Goal: Contribute content: Add original content to the website for others to see

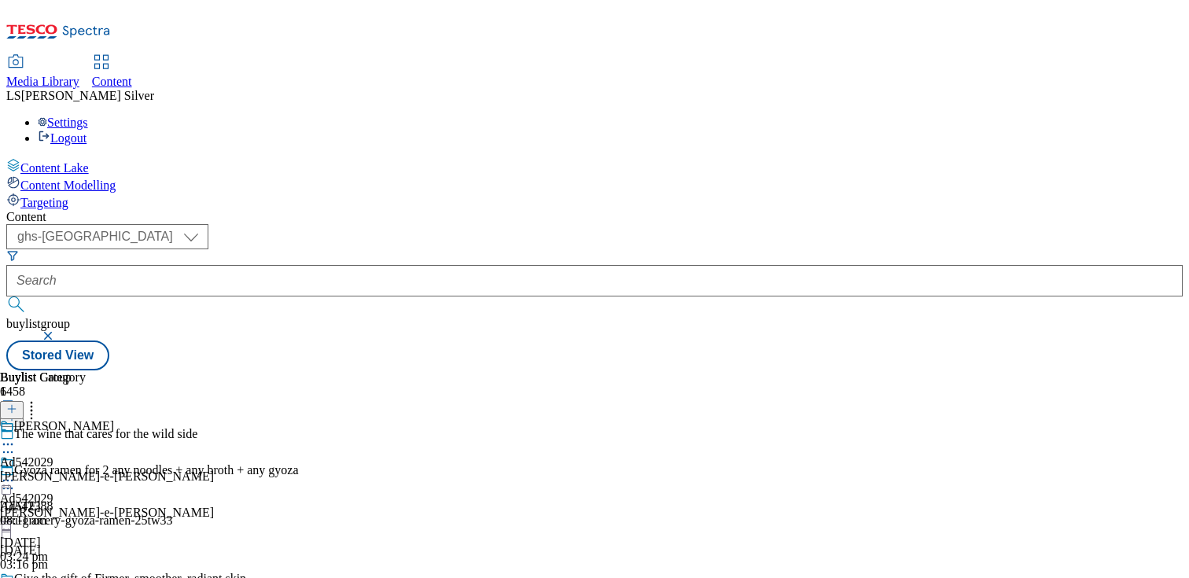
select select "ghs-uk"
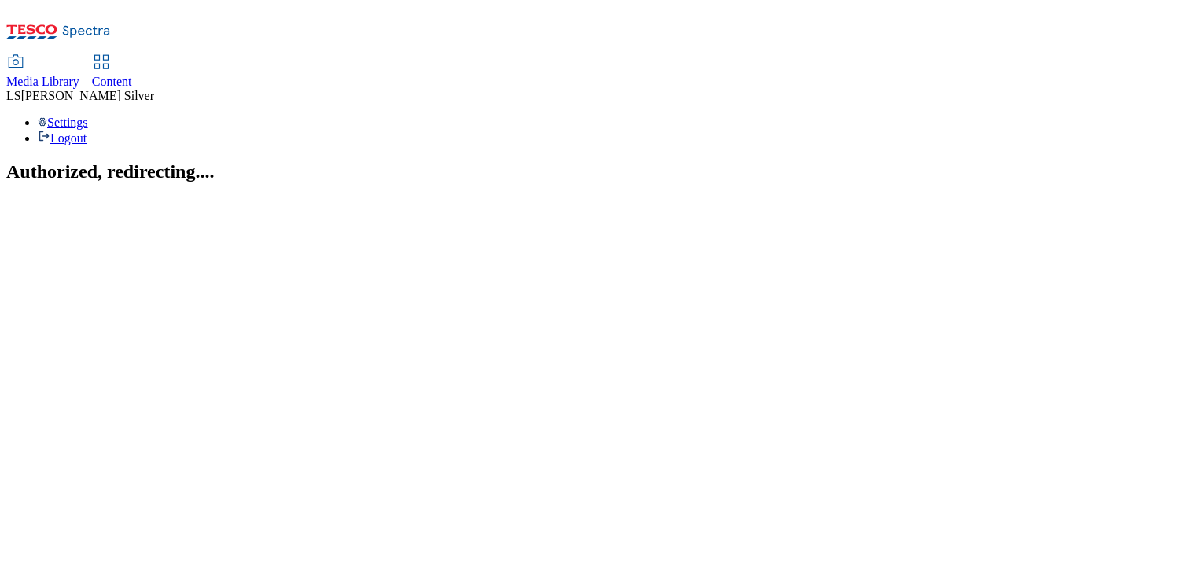
click at [79, 75] on div "Media Library" at bounding box center [42, 82] width 73 height 14
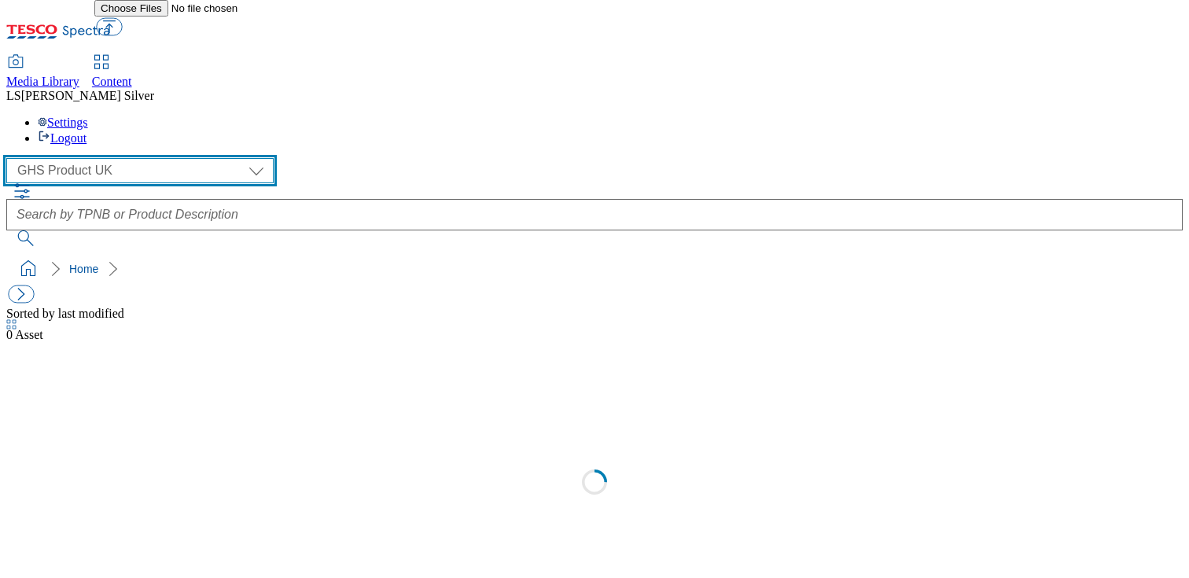
click at [121, 158] on select "GHS Marketing UK GHS Product UK" at bounding box center [139, 170] width 267 height 25
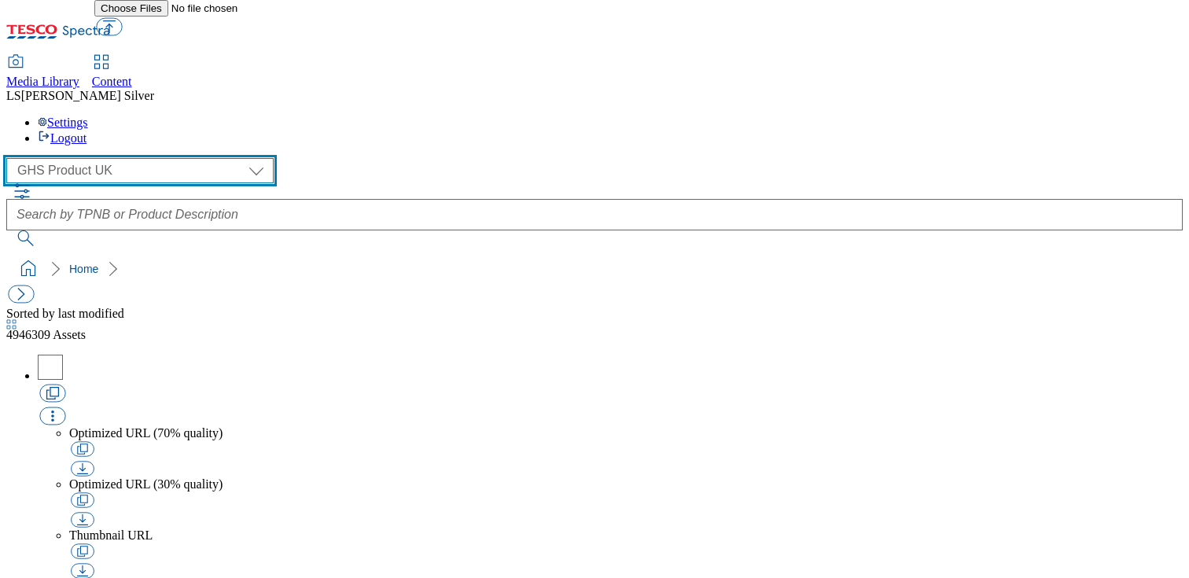
select select "flare-ghs-mktg"
click at [11, 158] on select "GHS Marketing UK GHS Product UK" at bounding box center [139, 170] width 267 height 25
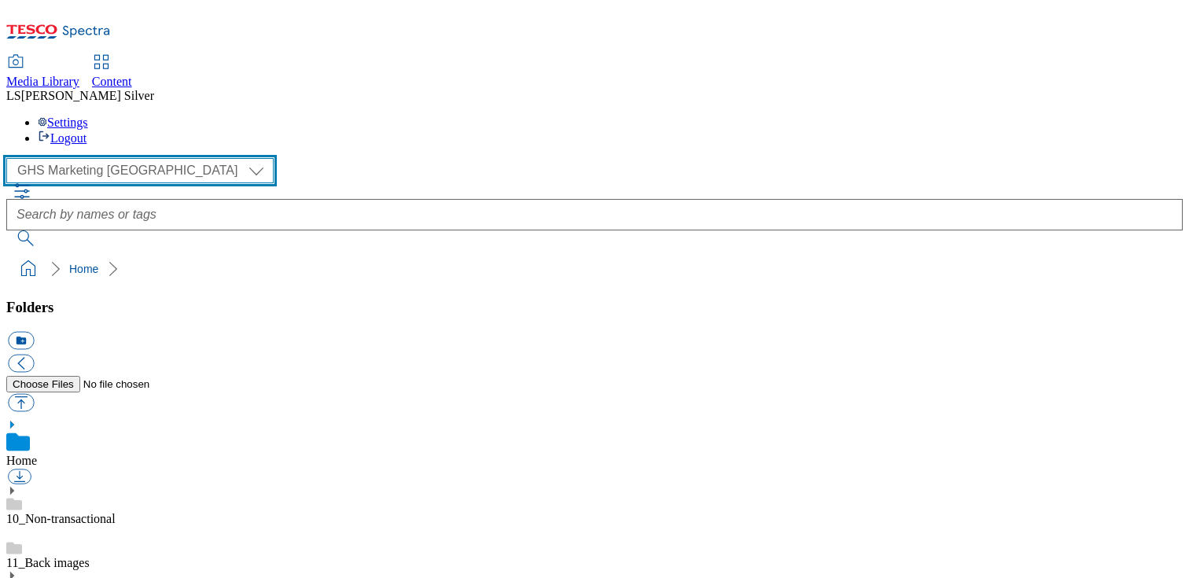
scroll to position [118, 0]
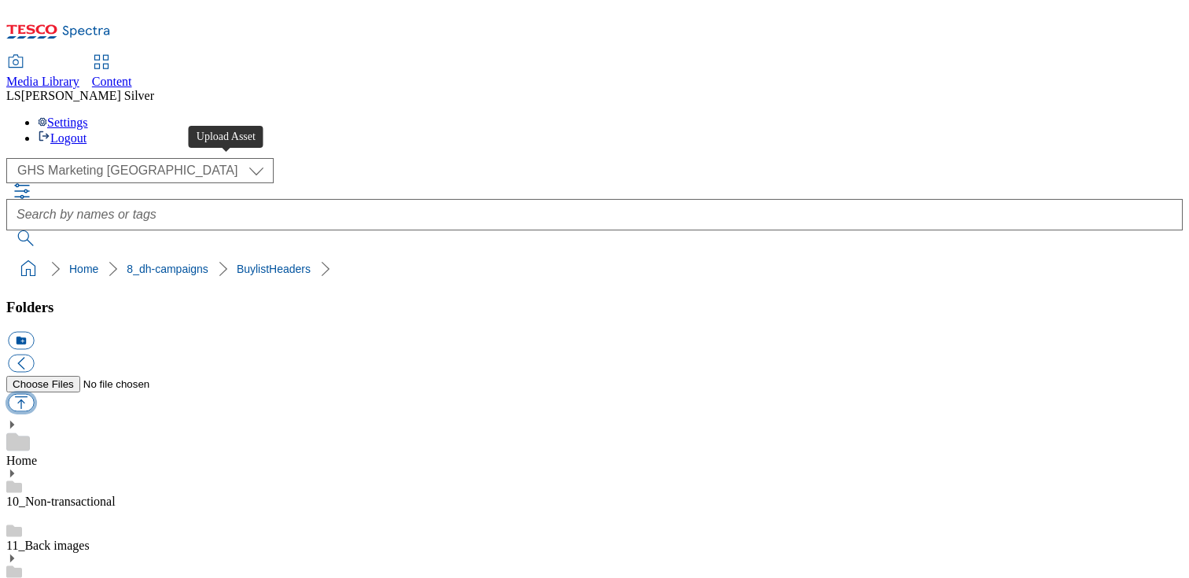
click at [34, 394] on button "button" at bounding box center [21, 403] width 26 height 18
type input "C:\fakepath\1759489961088-ad542419_Sour_Patch_Legobrand_H_1184X333_V1.jpg"
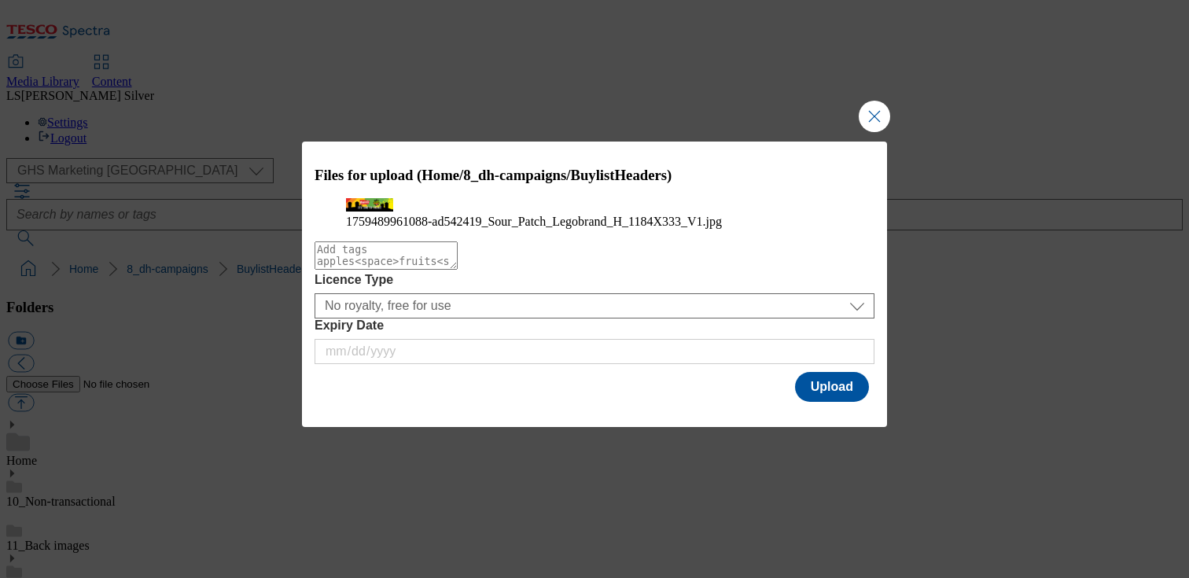
click at [830, 427] on div "Modal" at bounding box center [594, 416] width 585 height 22
click at [833, 402] on button "Upload" at bounding box center [832, 387] width 74 height 30
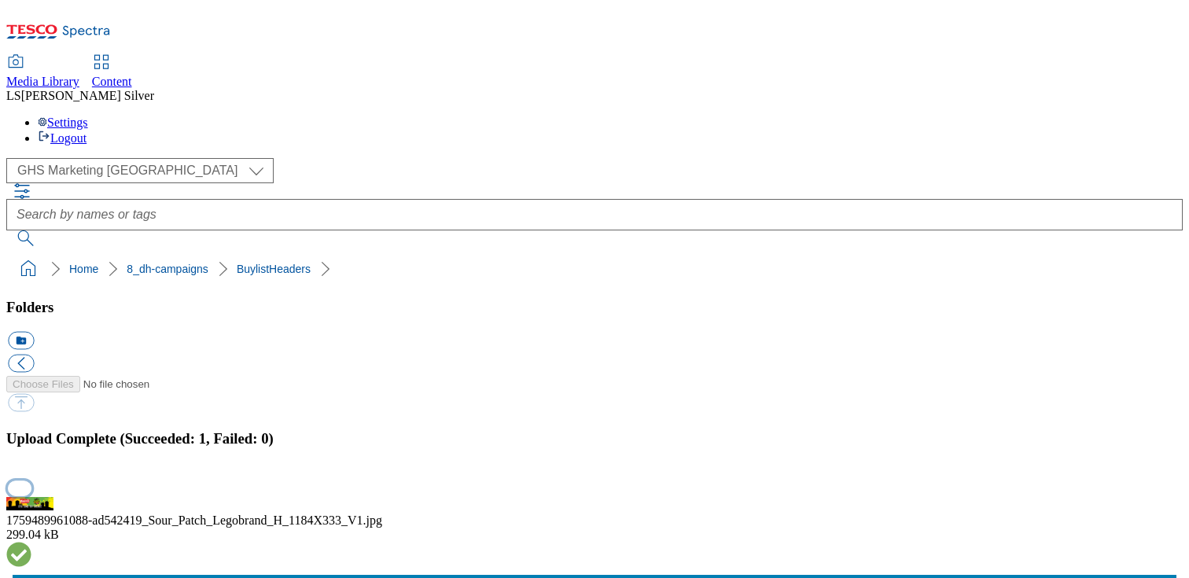
click at [31, 480] on button "button" at bounding box center [20, 487] width 24 height 15
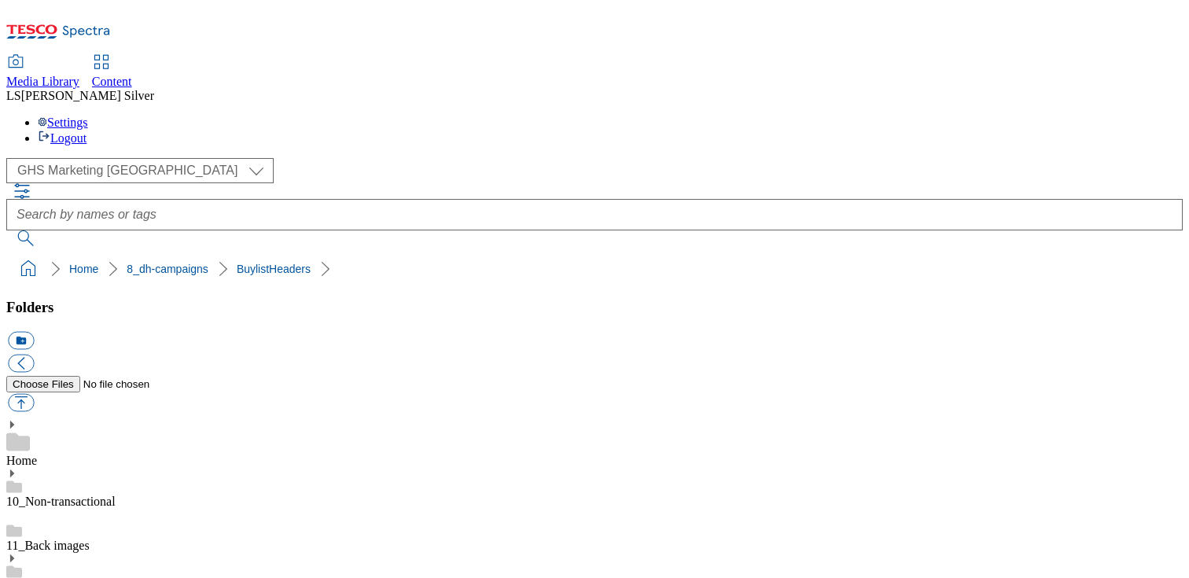
drag, startPoint x: 451, startPoint y: 361, endPoint x: 500, endPoint y: 366, distance: 49.0
copy div "ad542419"
click at [132, 75] on div "Content" at bounding box center [112, 82] width 40 height 14
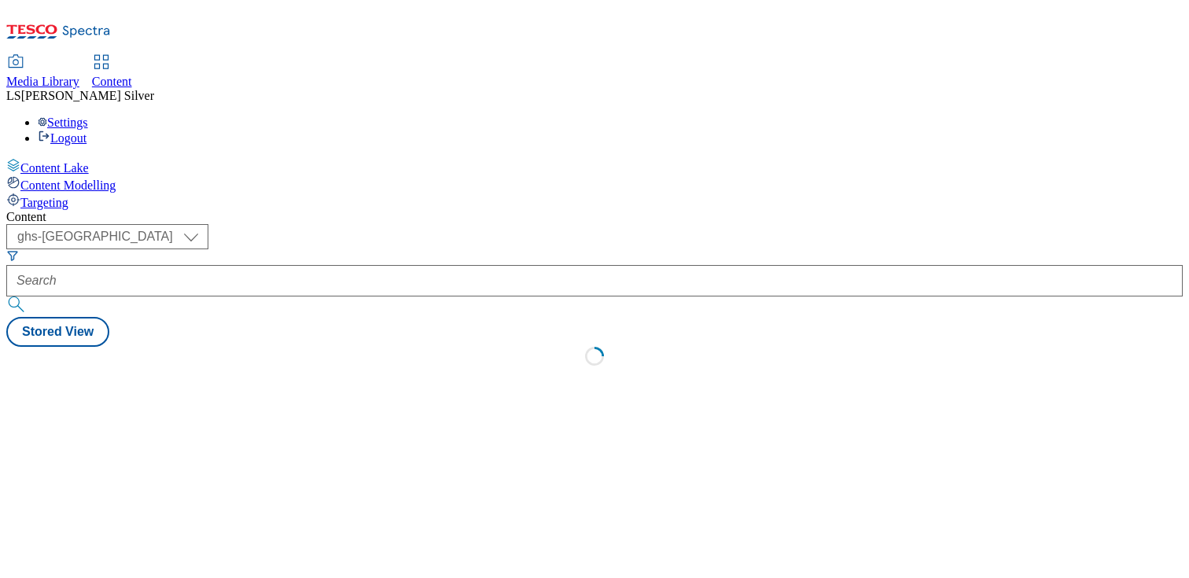
select select "ghs-uk"
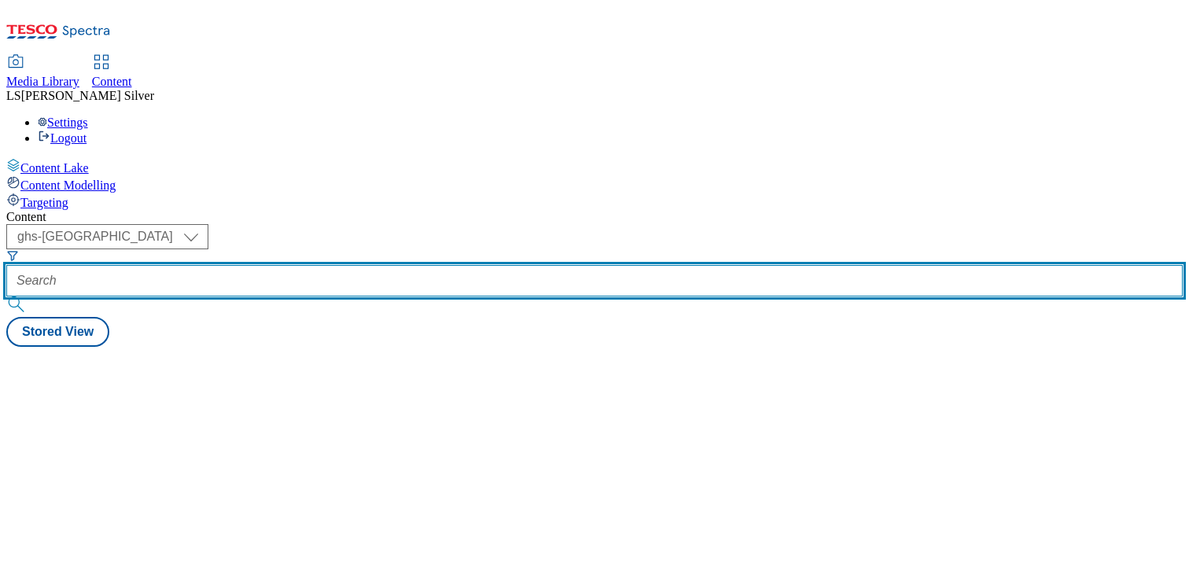
click at [373, 265] on input "text" at bounding box center [594, 280] width 1176 height 31
paste input "ad542419"
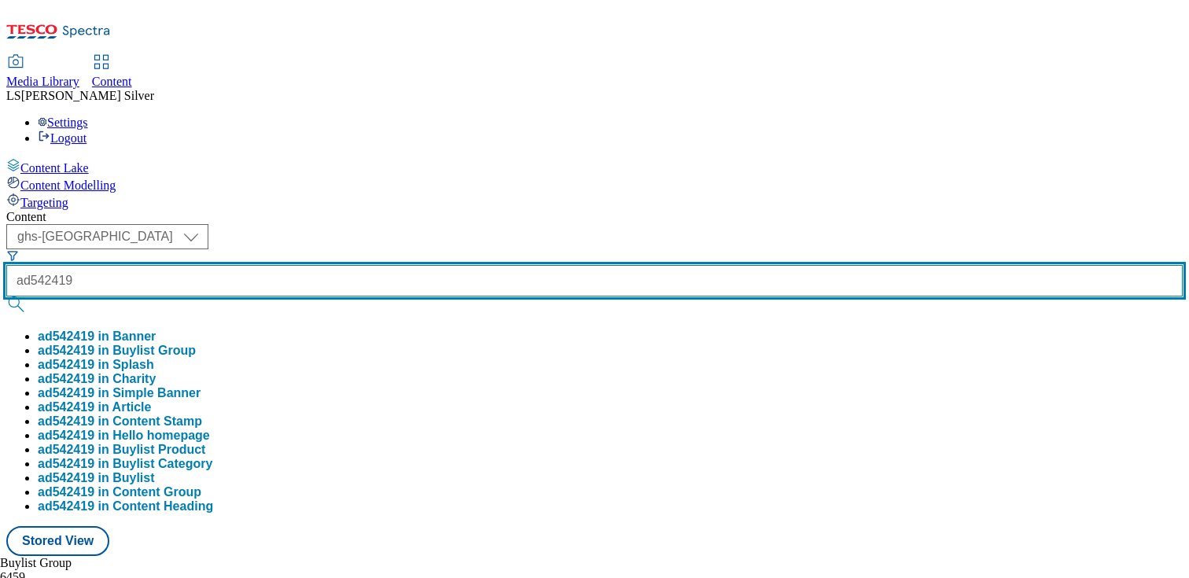
type input "ad542419"
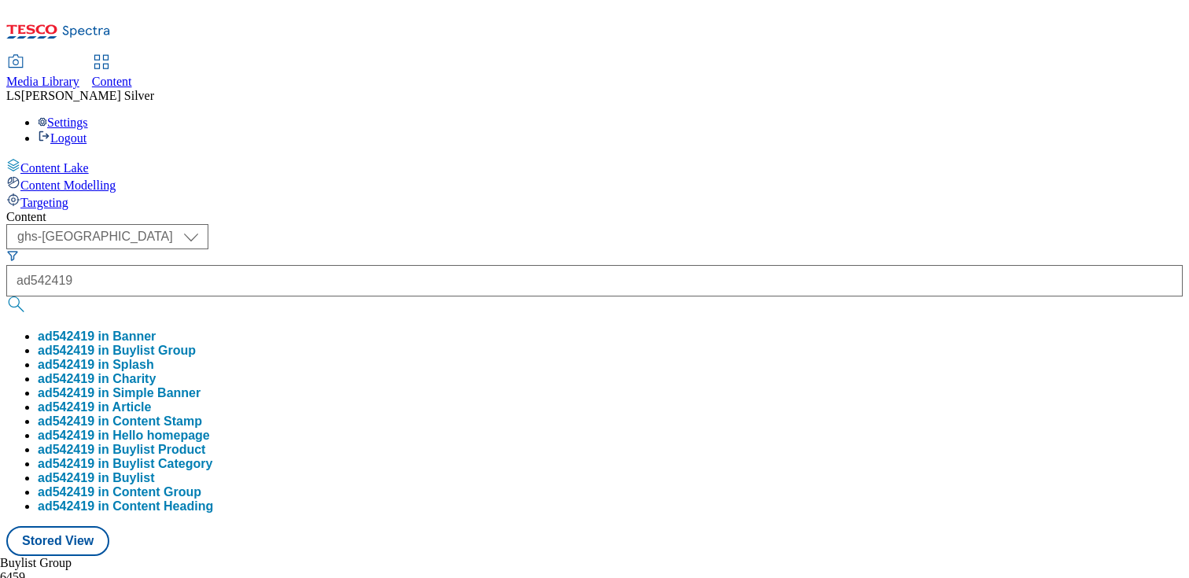
click at [196, 344] on button "ad542419 in Buylist Group" at bounding box center [117, 351] width 158 height 14
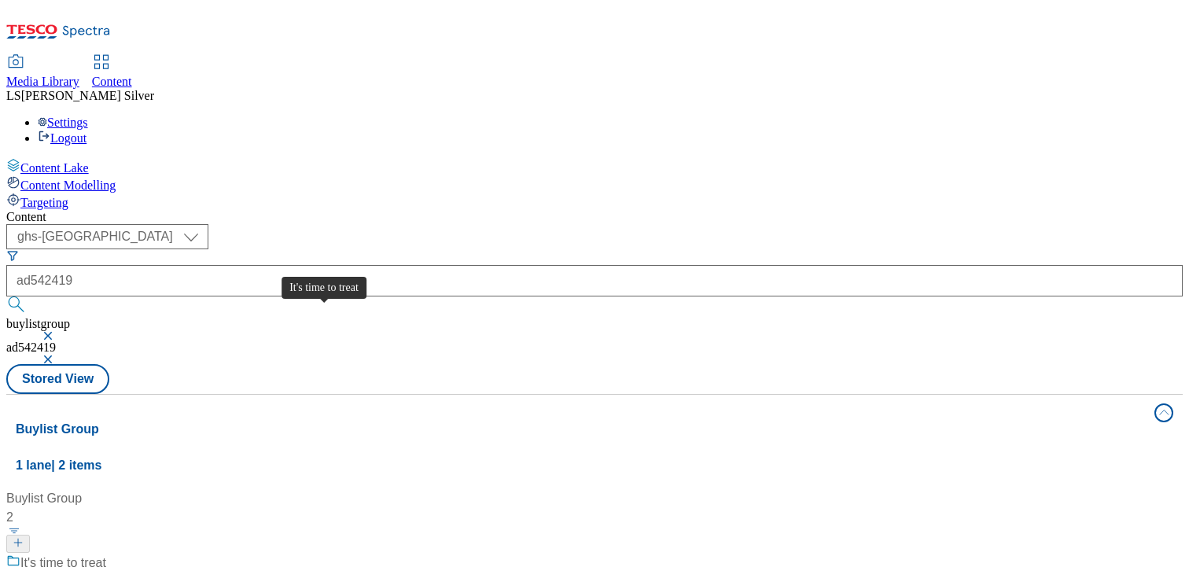
click at [106, 554] on div "It's time to treat" at bounding box center [63, 563] width 86 height 19
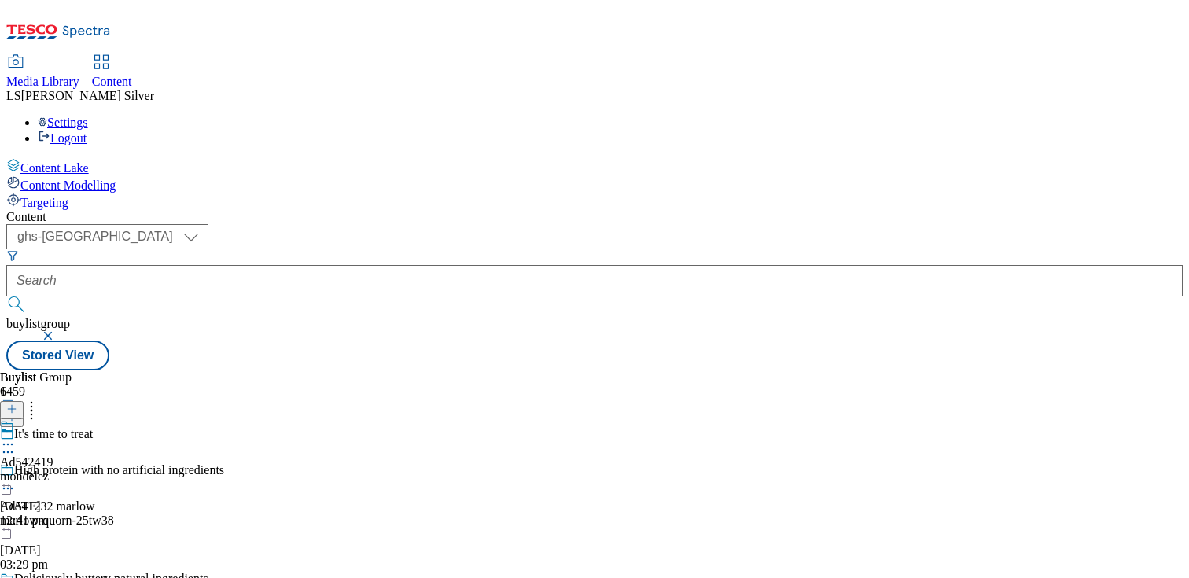
click at [53, 419] on div "Ad542419 mondelez 3 Oct 2025 12:41 pm" at bounding box center [26, 473] width 53 height 109
click at [16, 473] on icon at bounding box center [8, 481] width 16 height 16
click at [73, 504] on button "Edit" at bounding box center [52, 513] width 42 height 18
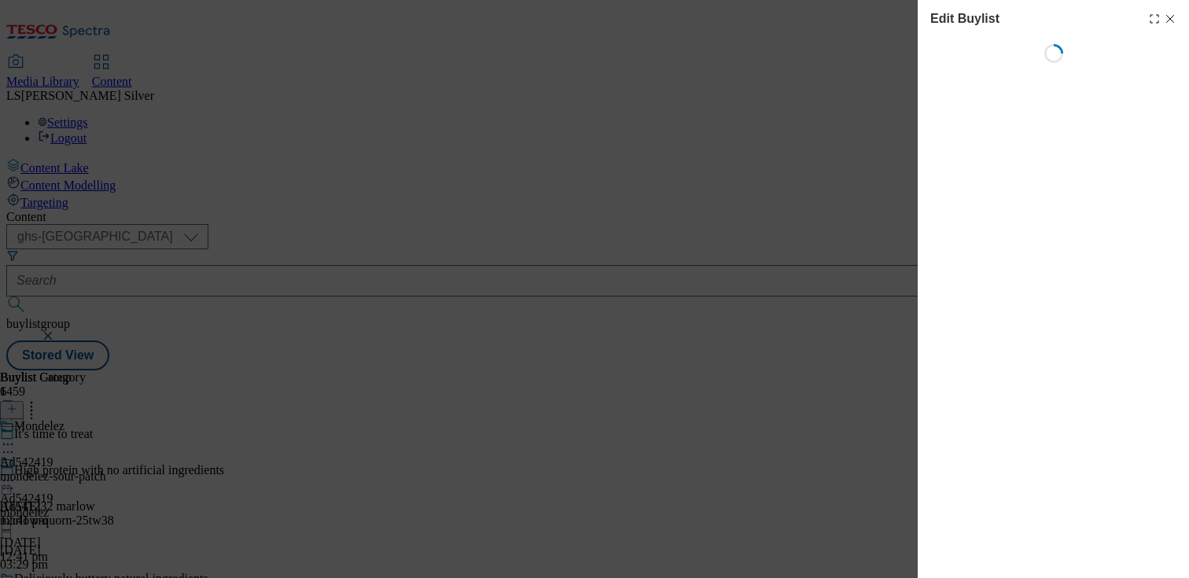
select select "tactical"
select select "supplier funded short term 1-3 weeks"
select select "dunnhumby"
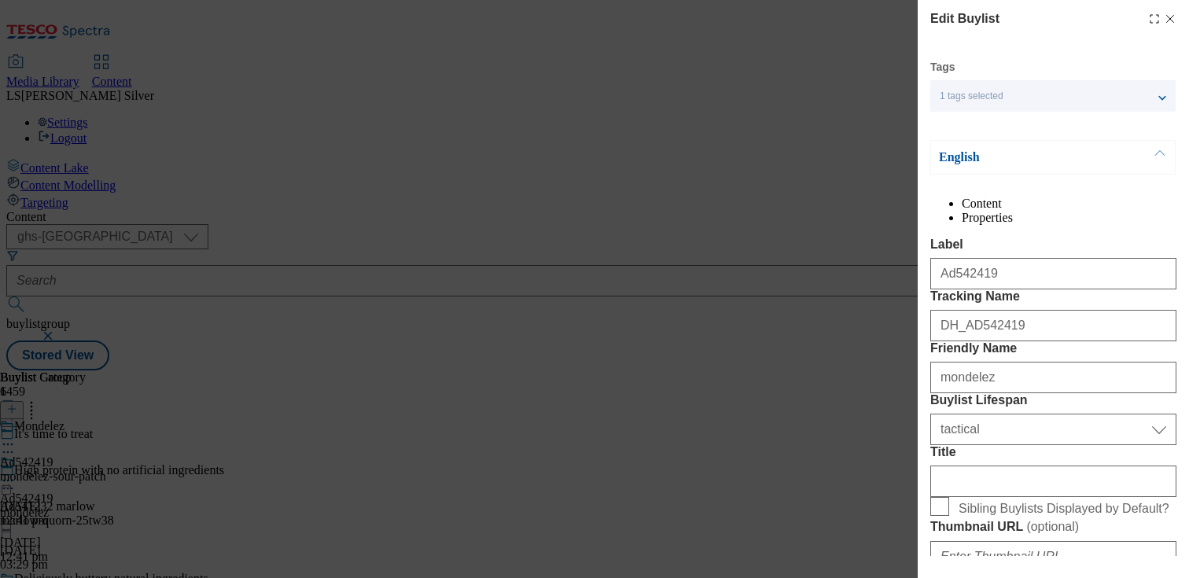
select select "Banner"
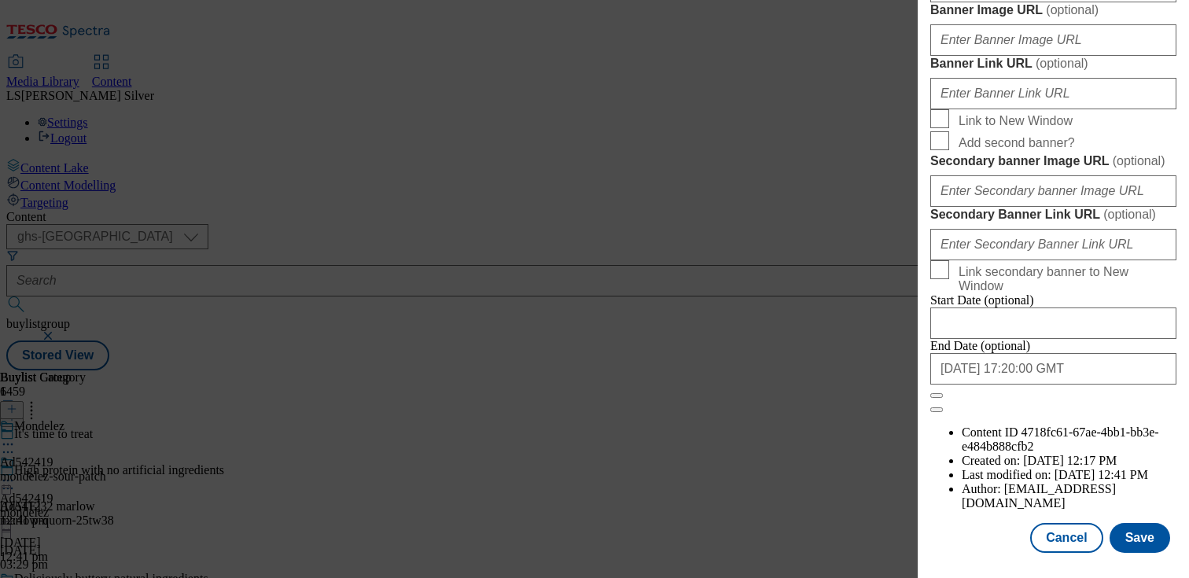
scroll to position [1554, 0]
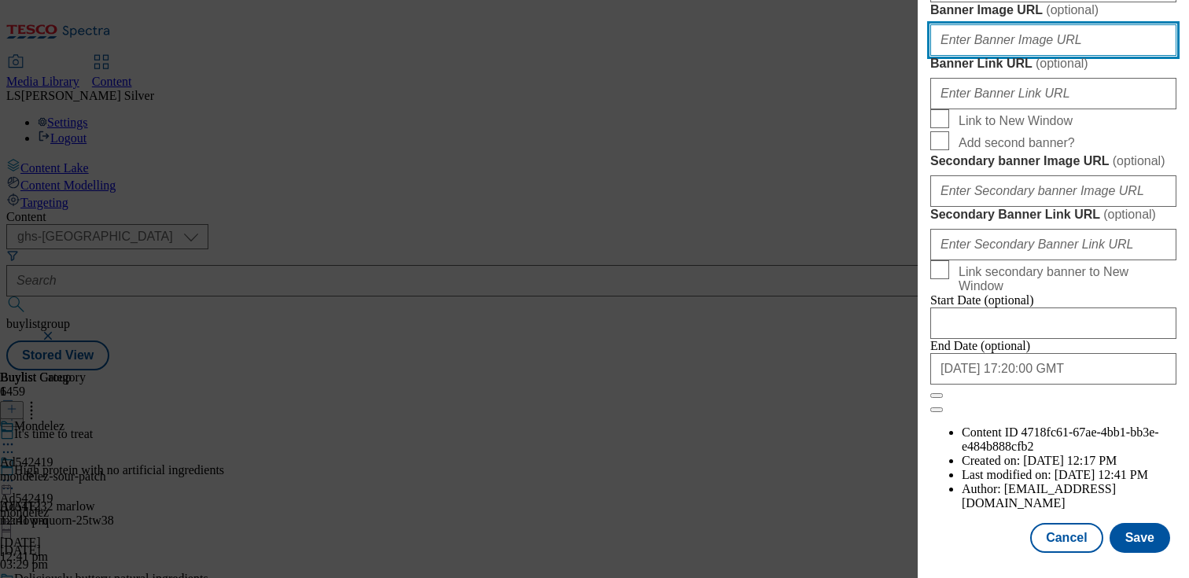
click at [1045, 56] on input "Banner Image URL ( optional )" at bounding box center [1053, 39] width 246 height 31
paste input "https://digitalcontent.api.tesco.com/v2/media/ghs-mktg/0fe2ae13-082c-4cfc-ba19-…"
type input "https://digitalcontent.api.tesco.com/v2/media/ghs-mktg/0fe2ae13-082c-4cfc-ba19-…"
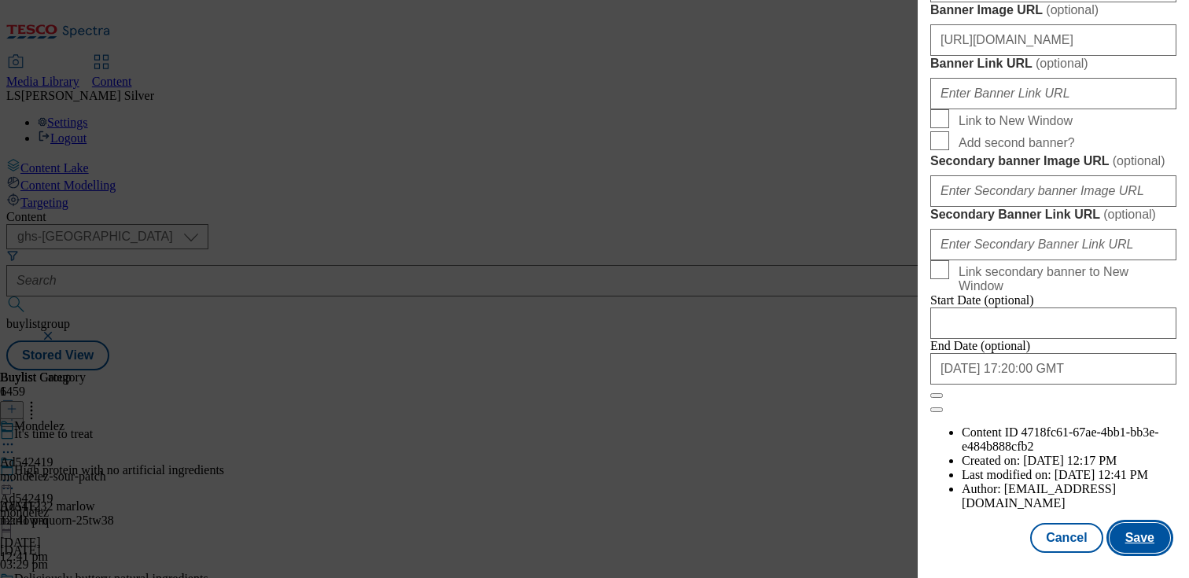
click at [1143, 533] on button "Save" at bounding box center [1139, 538] width 61 height 30
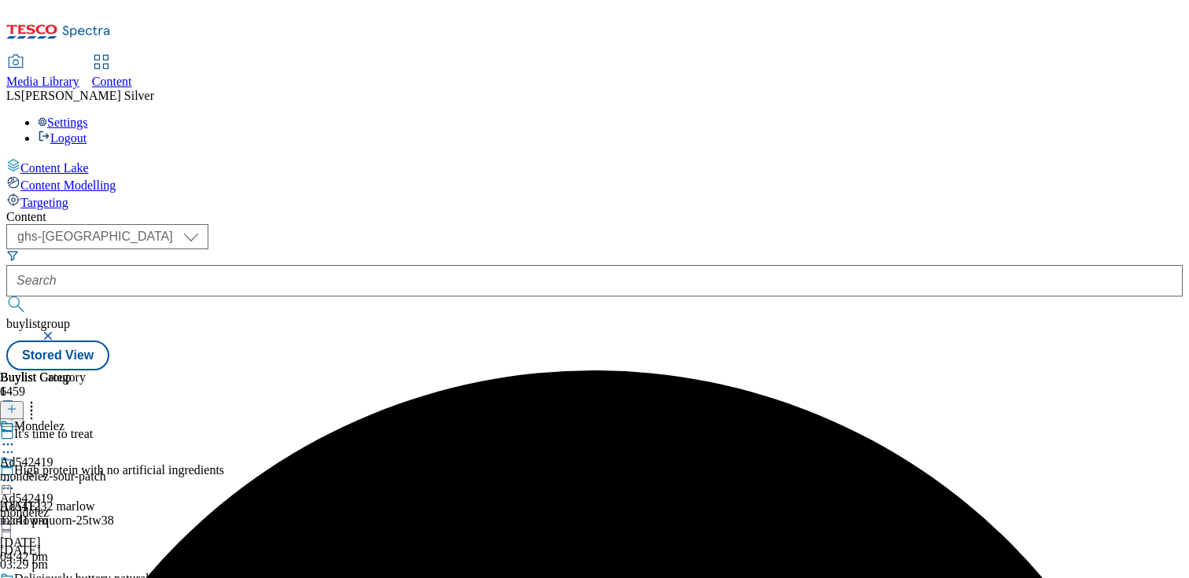
click at [16, 473] on icon at bounding box center [8, 481] width 16 height 16
click at [86, 577] on span "Preview" at bounding box center [67, 586] width 37 height 12
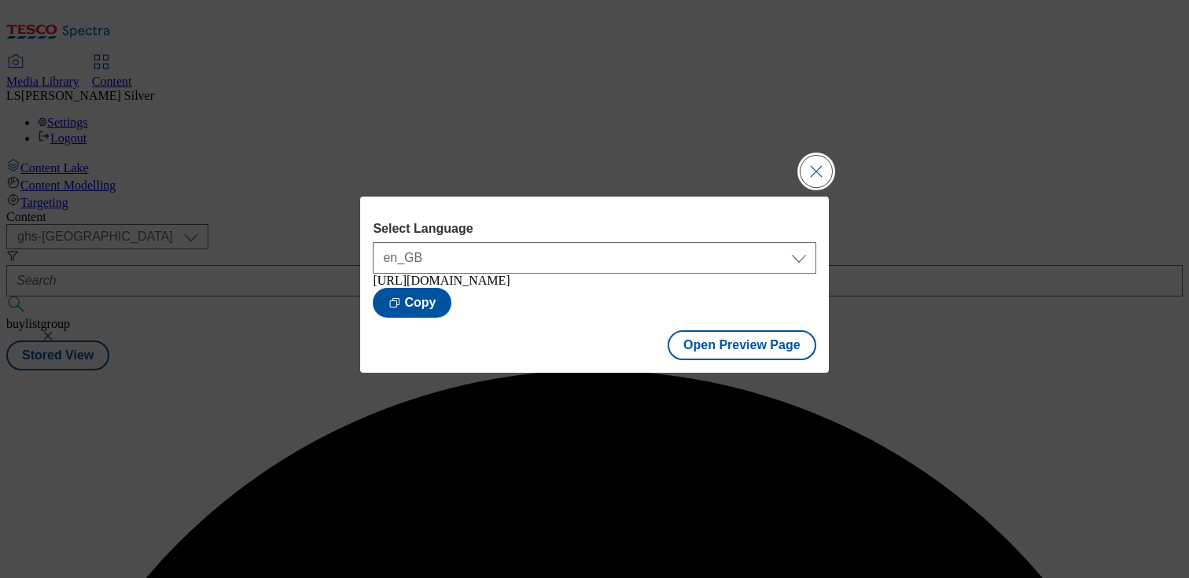
click at [830, 175] on button "Close Modal" at bounding box center [815, 171] width 31 height 31
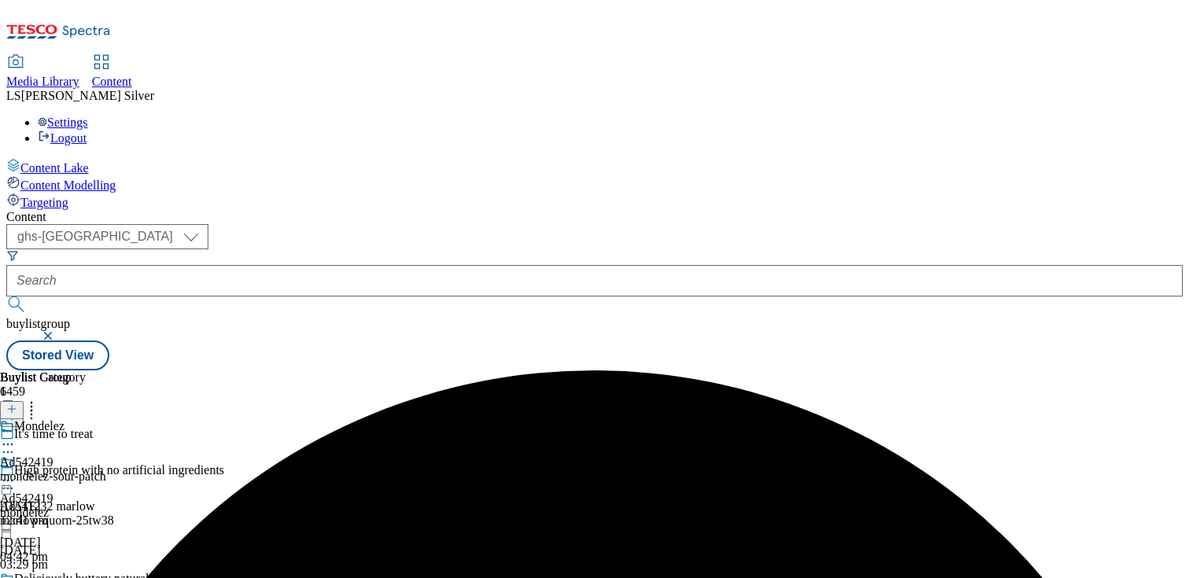
click at [16, 473] on icon at bounding box center [8, 481] width 16 height 16
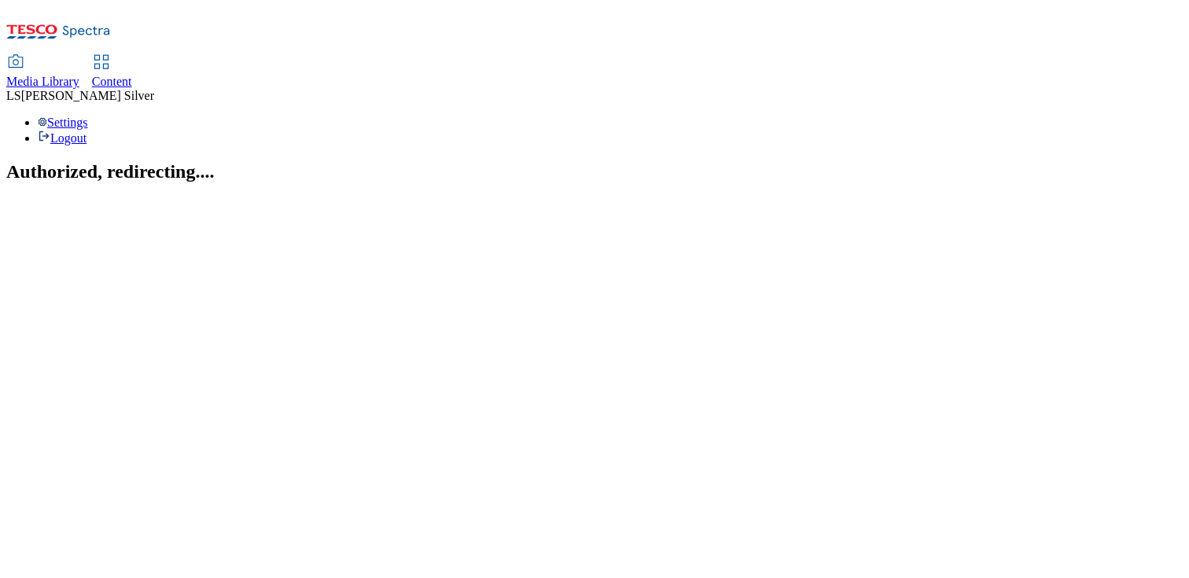
click at [79, 75] on span "Media Library" at bounding box center [42, 81] width 73 height 13
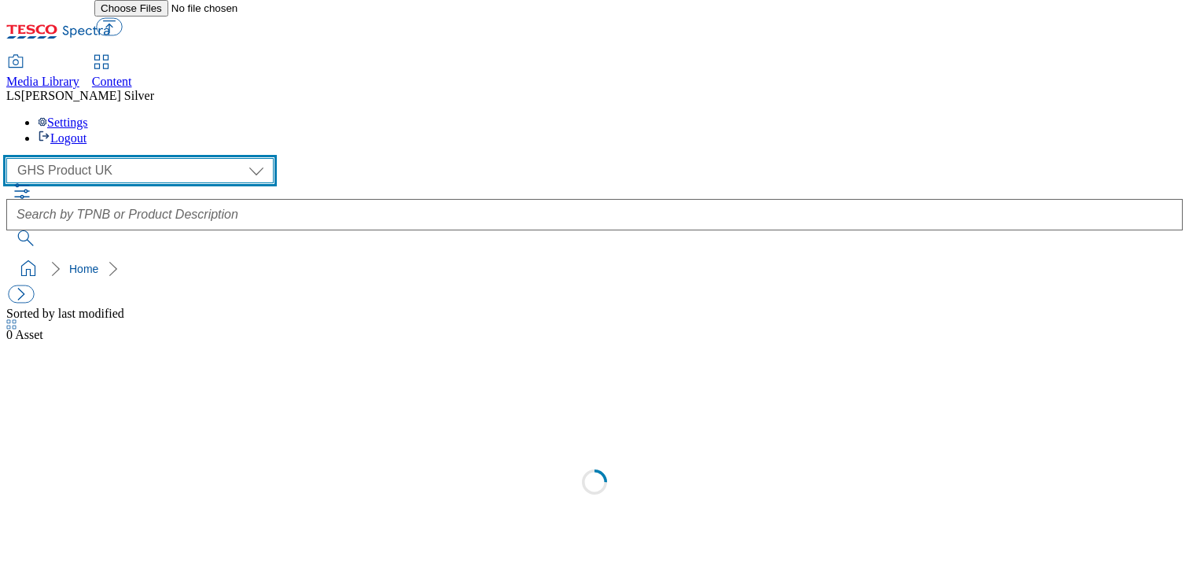
click at [90, 158] on select "GHS Marketing UK GHS Product UK" at bounding box center [139, 170] width 267 height 25
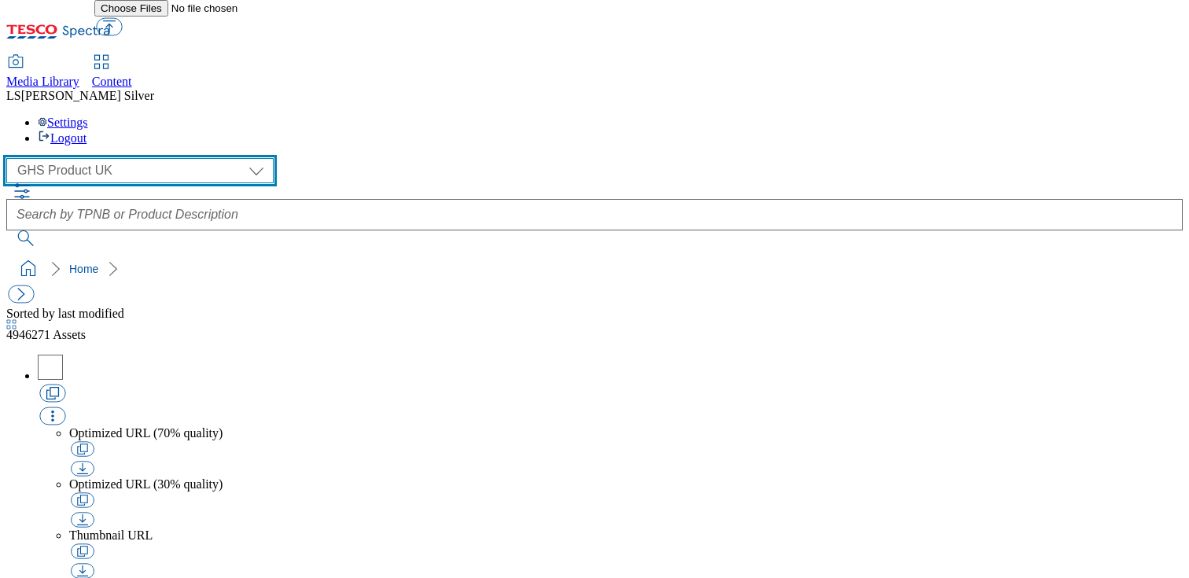
select select "flare-ghs-mktg"
click at [11, 158] on select "GHS Marketing UK GHS Product UK" at bounding box center [139, 170] width 267 height 25
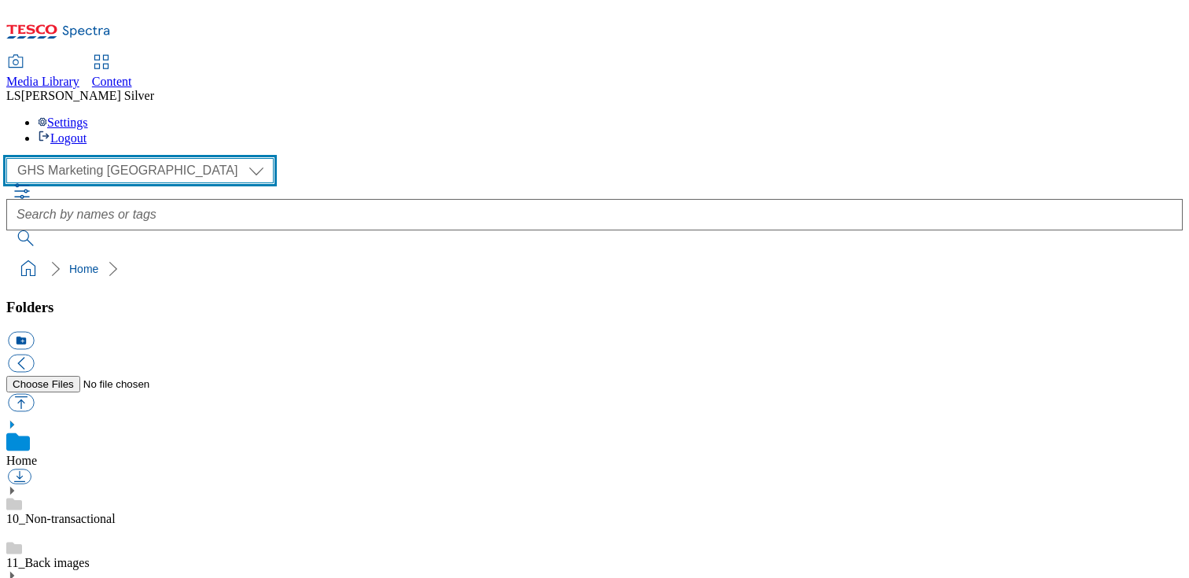
scroll to position [232, 0]
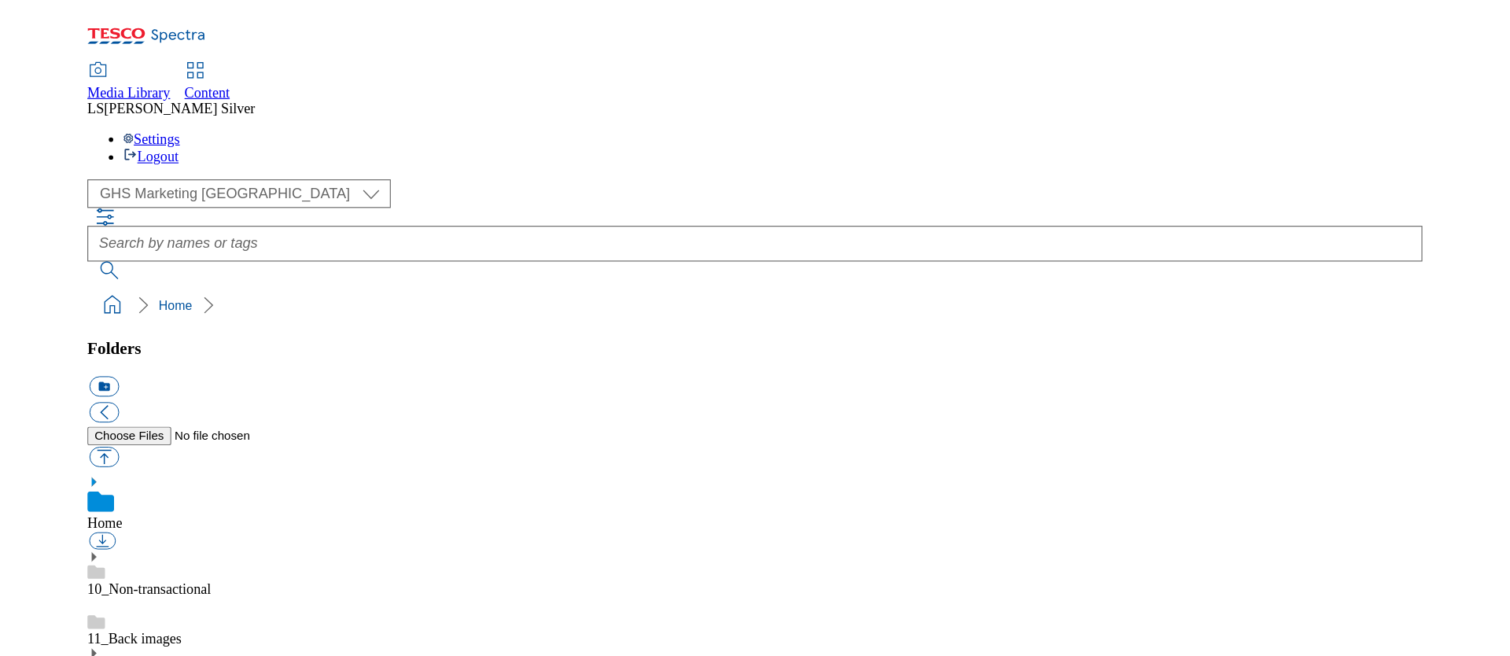
scroll to position [256, 0]
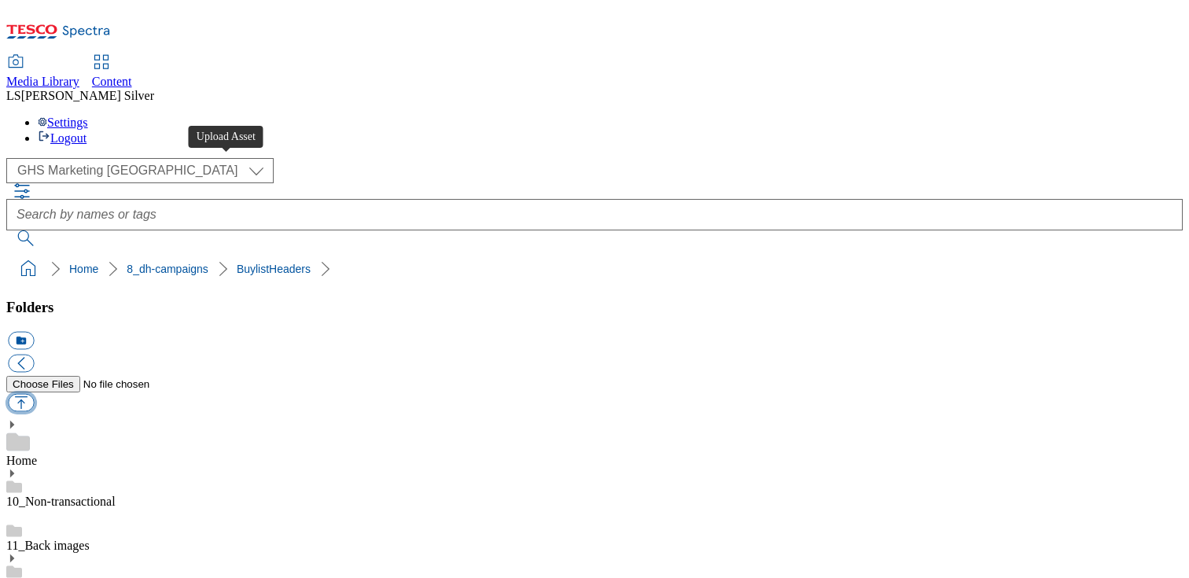
click at [34, 394] on button "button" at bounding box center [21, 403] width 26 height 18
type input "C:\fakepath\1759836080687-ad542268_Poretti_LegoBrand_H_1184x333_V3.jpg"
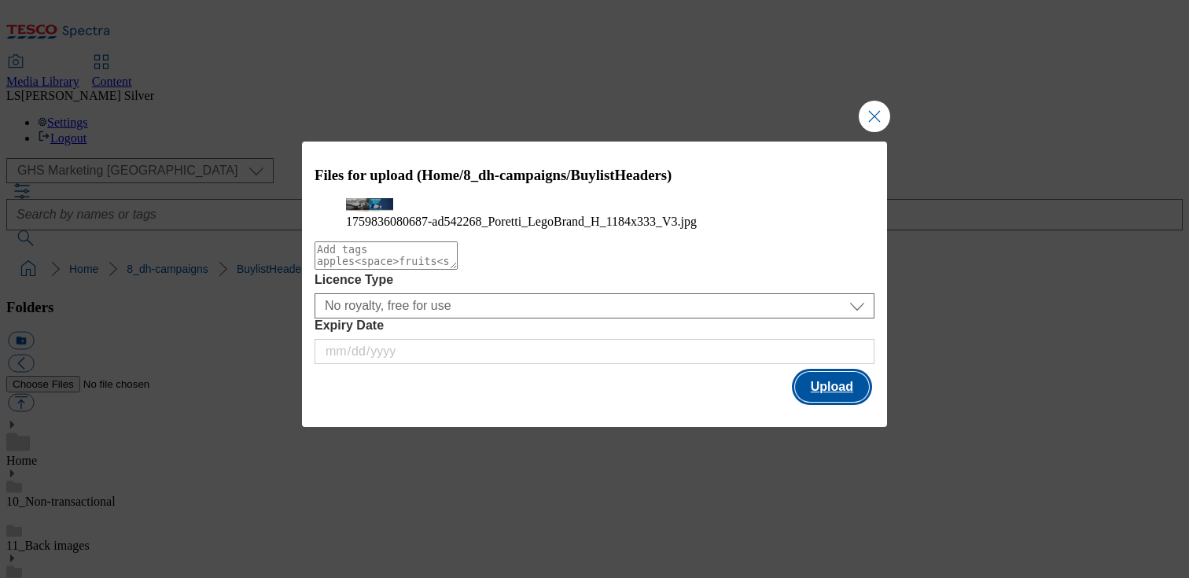
click at [812, 402] on button "Upload" at bounding box center [832, 387] width 74 height 30
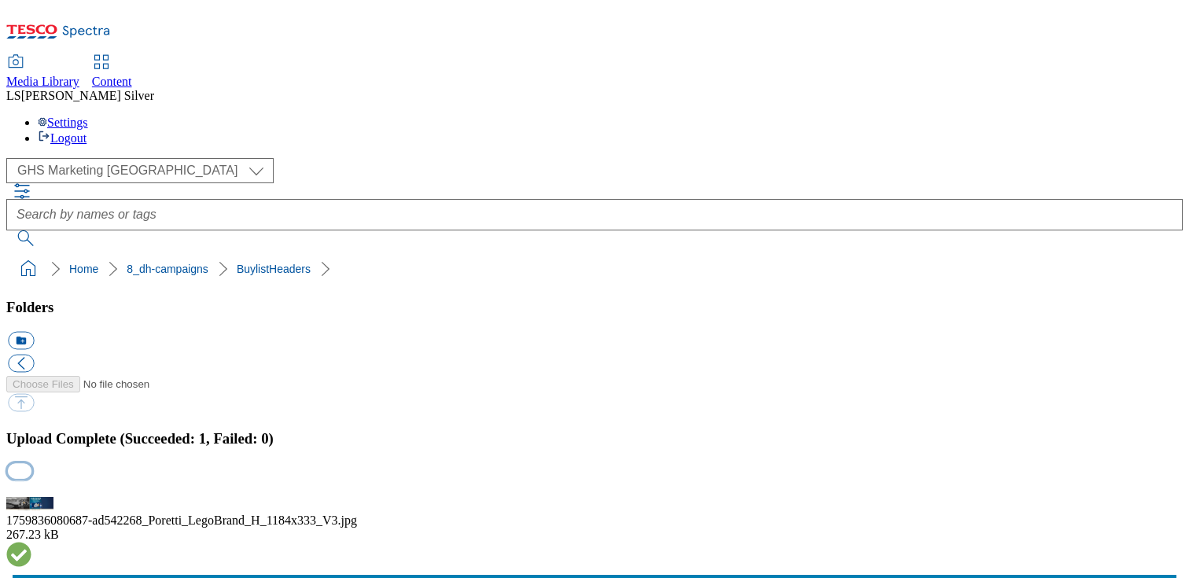
click at [31, 480] on button "button" at bounding box center [20, 487] width 24 height 15
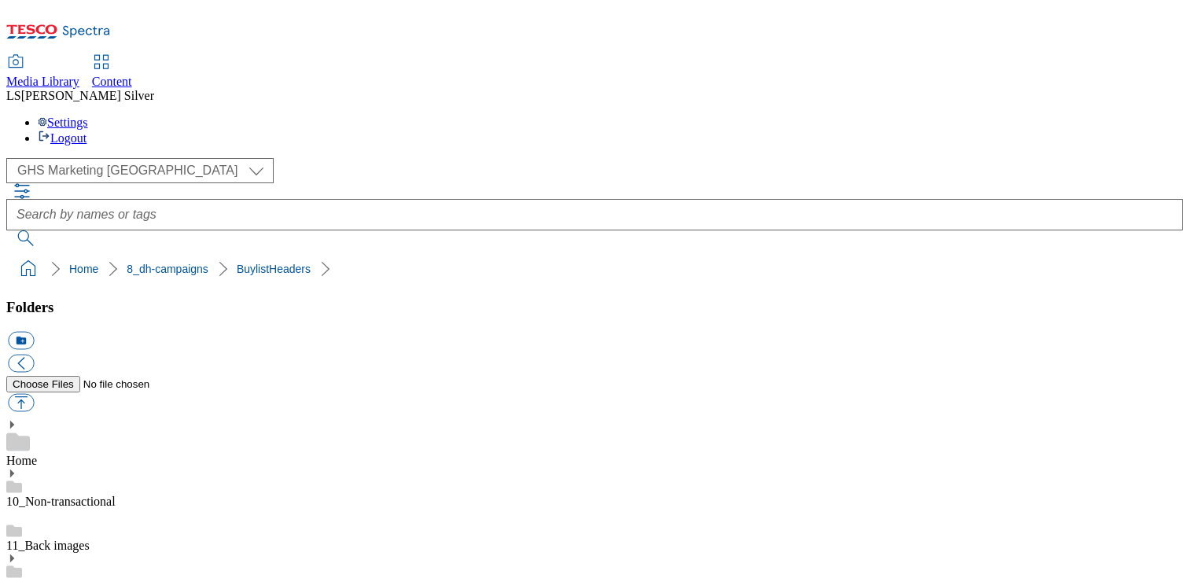
drag, startPoint x: 447, startPoint y: 361, endPoint x: 502, endPoint y: 364, distance: 55.1
copy div "ad542268"
click at [132, 75] on span "Content" at bounding box center [112, 81] width 40 height 13
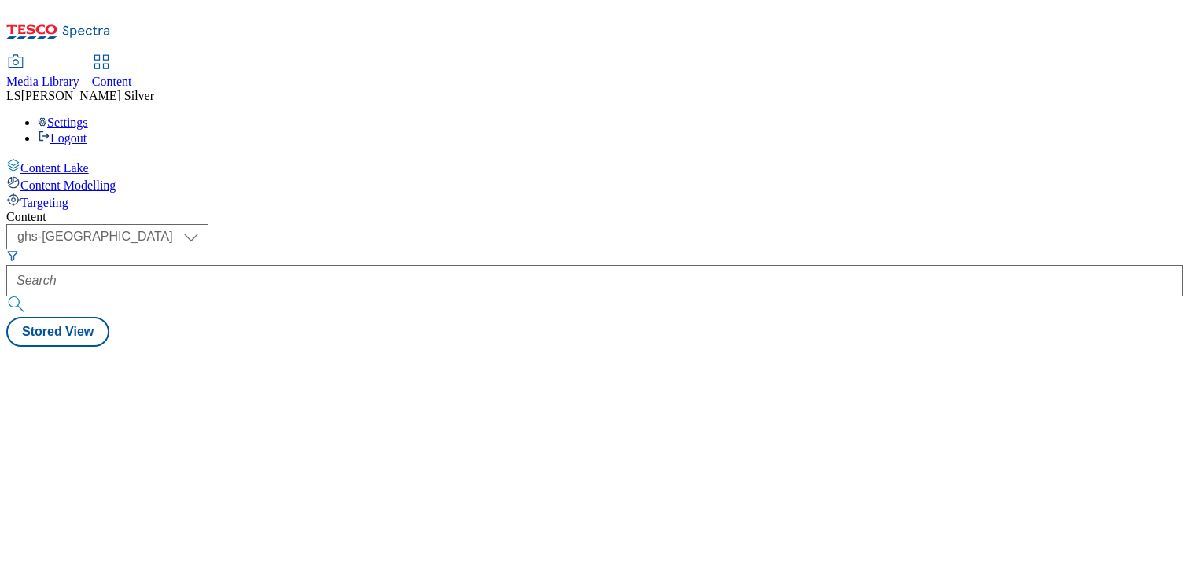
select select "ghs-[GEOGRAPHIC_DATA]"
click at [360, 210] on div "Content" at bounding box center [594, 217] width 1176 height 14
click at [363, 210] on div "Content ( optional ) ghs-roi ghs-[GEOGRAPHIC_DATA] ghs-uk Stored View" at bounding box center [594, 278] width 1176 height 137
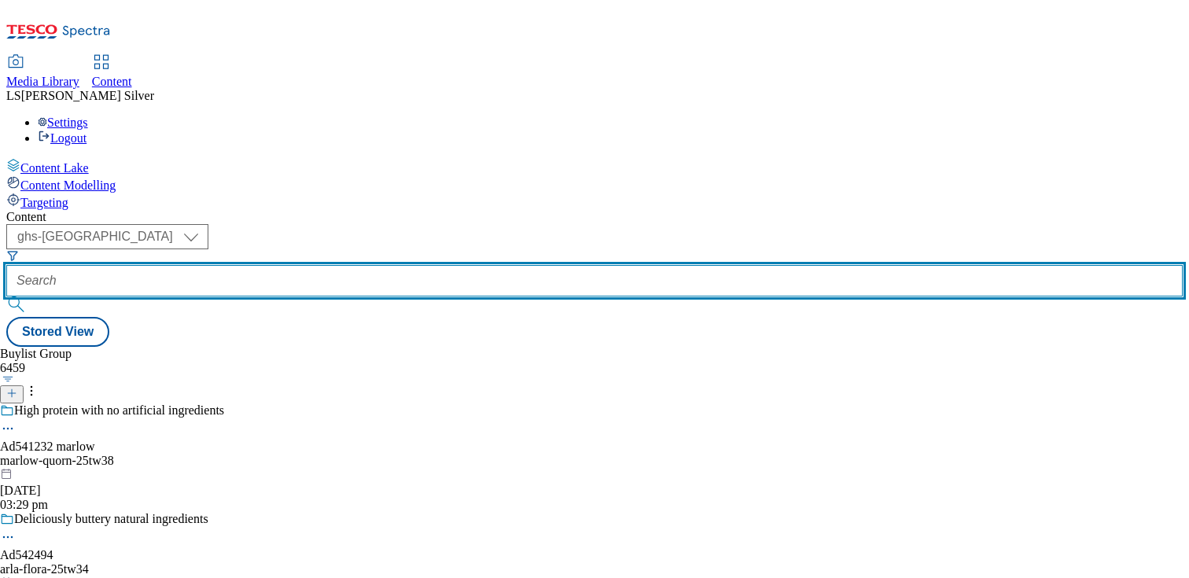
click at [363, 265] on input "text" at bounding box center [594, 280] width 1176 height 31
paste input "ad542268"
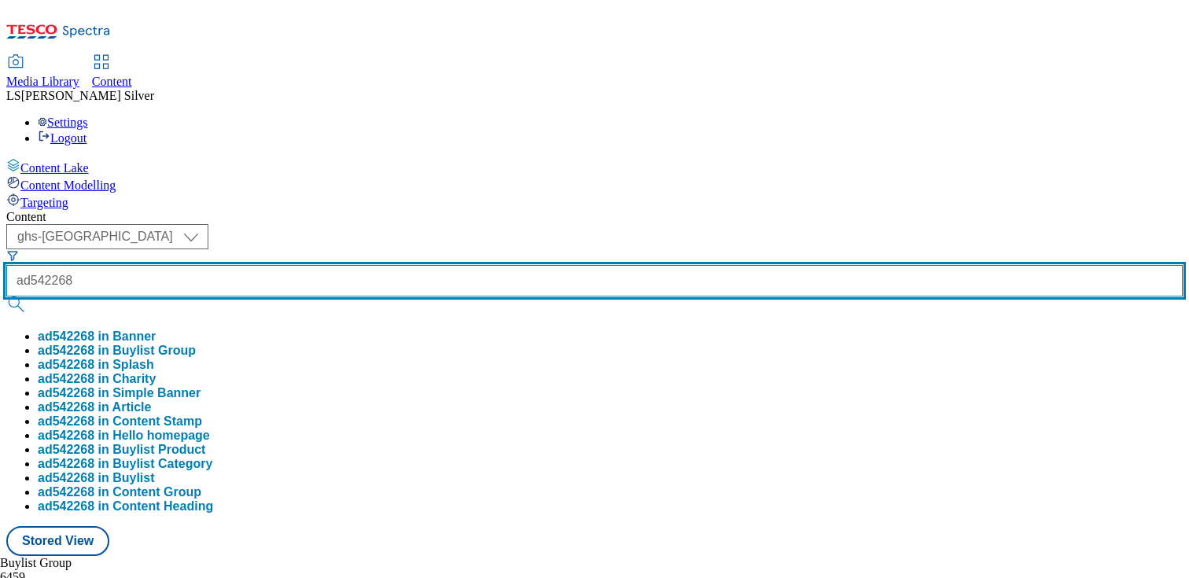
type input "ad542268"
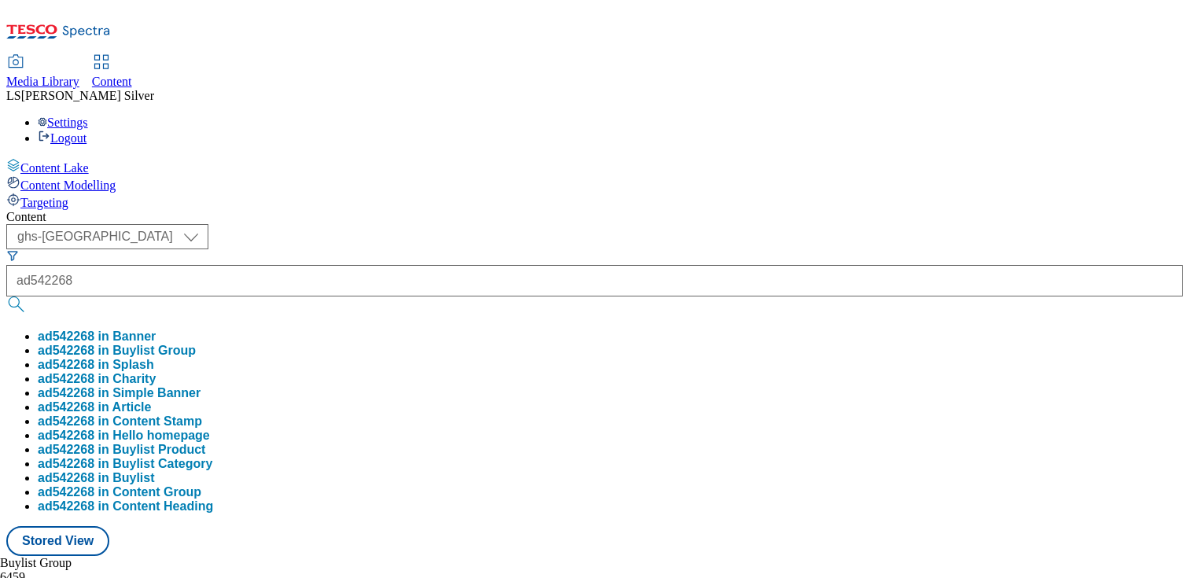
click at [196, 344] on button "ad542268 in Buylist Group" at bounding box center [117, 351] width 158 height 14
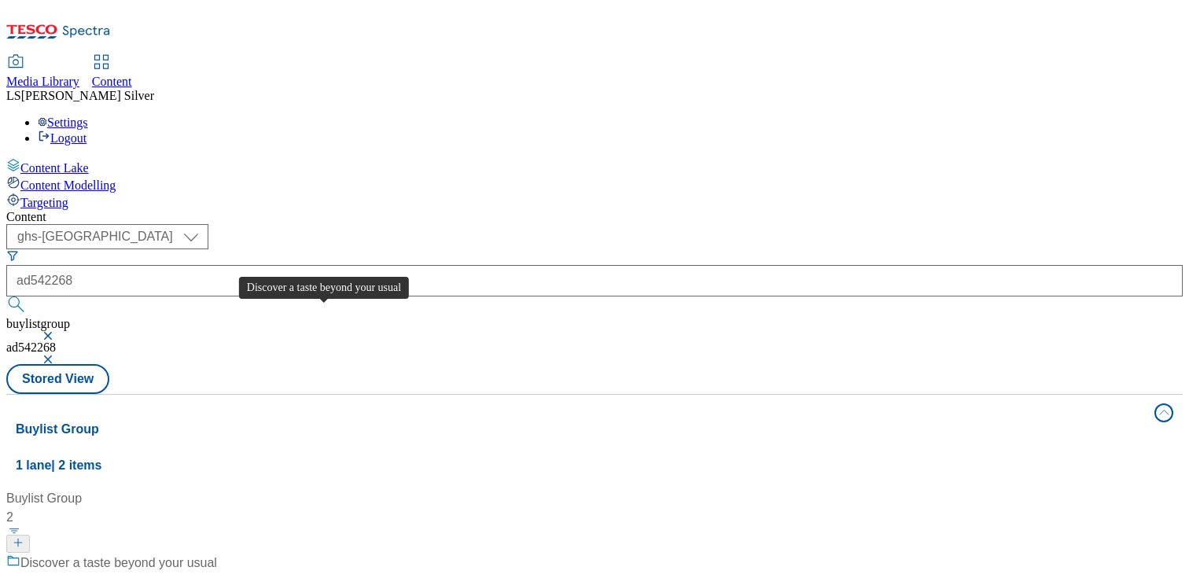
click at [217, 554] on div "Discover a taste beyond your usual" at bounding box center [118, 563] width 197 height 19
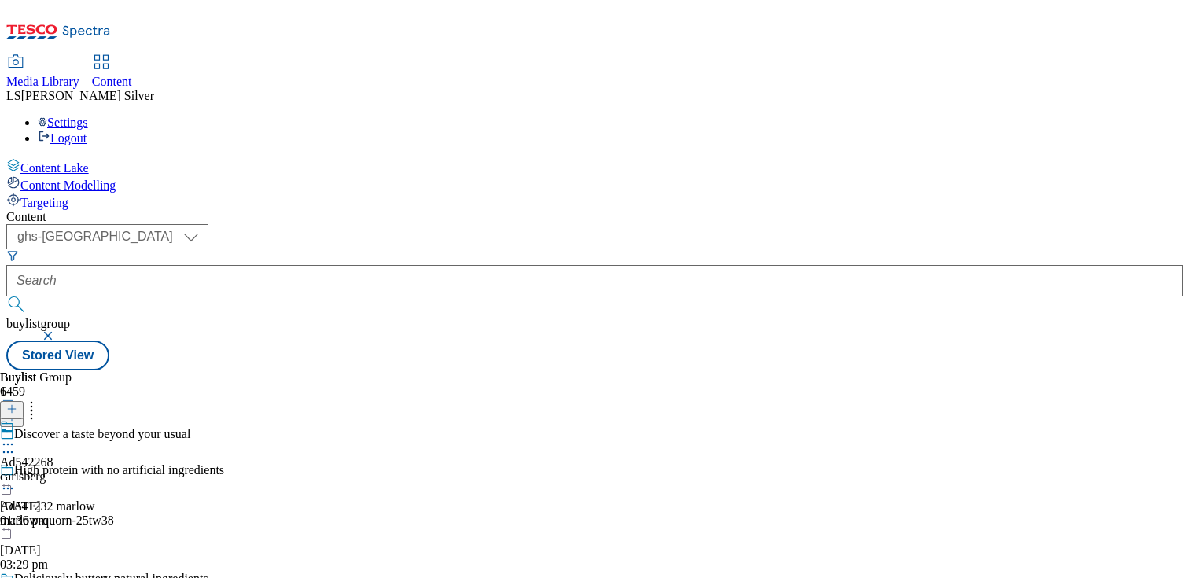
click at [9, 443] on circle at bounding box center [8, 444] width 2 height 2
click at [67, 472] on span "Edit" at bounding box center [58, 478] width 18 height 12
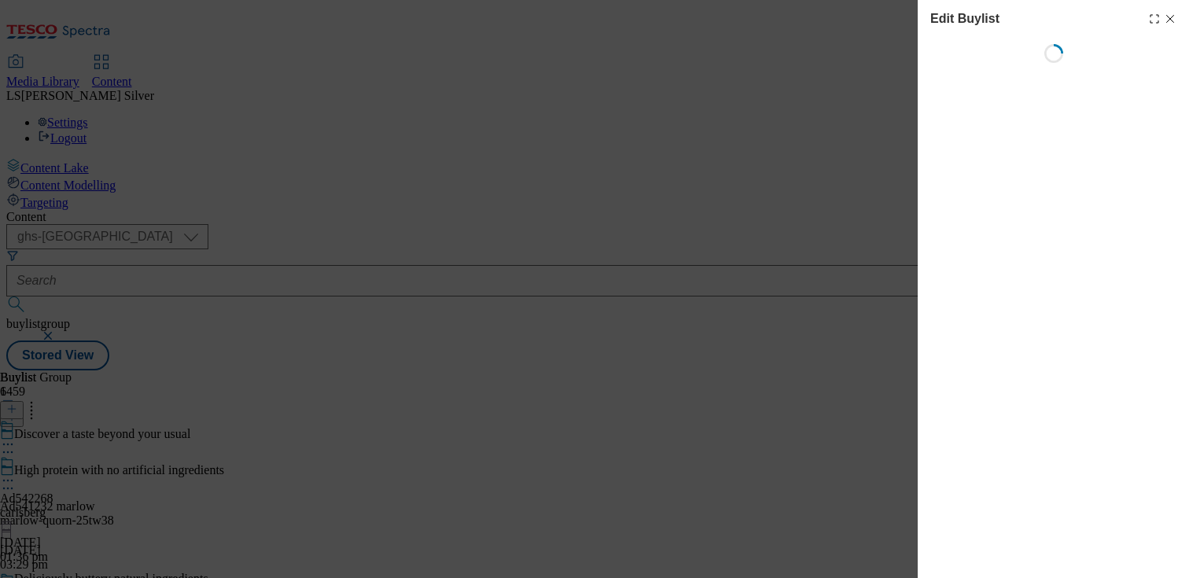
select select "tactical"
select select "supplier funded short term 1-3 weeks"
select select "dunnhumby"
select select "Banner"
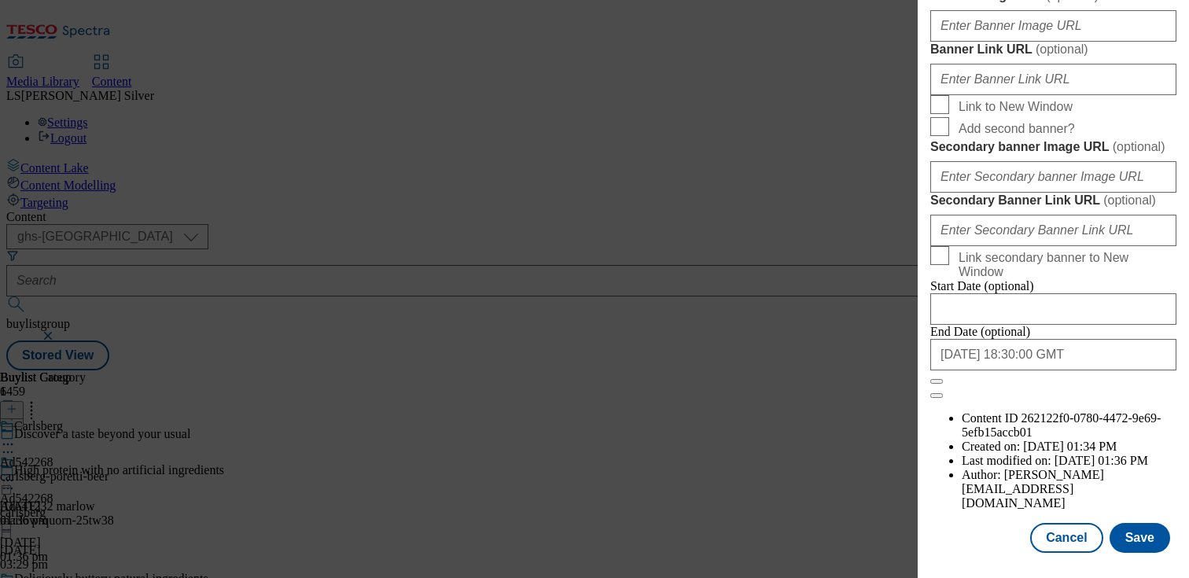
scroll to position [1266, 0]
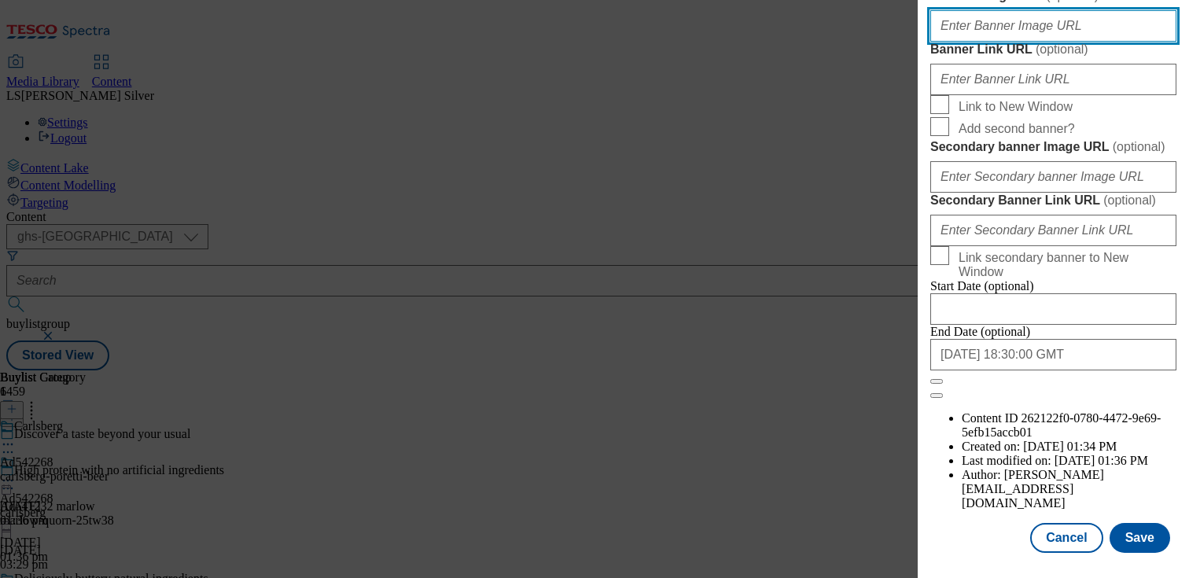
click at [1023, 42] on input "Banner Image URL ( optional )" at bounding box center [1053, 25] width 246 height 31
paste input "[URL][DOMAIN_NAME]"
type input "[URL][DOMAIN_NAME]"
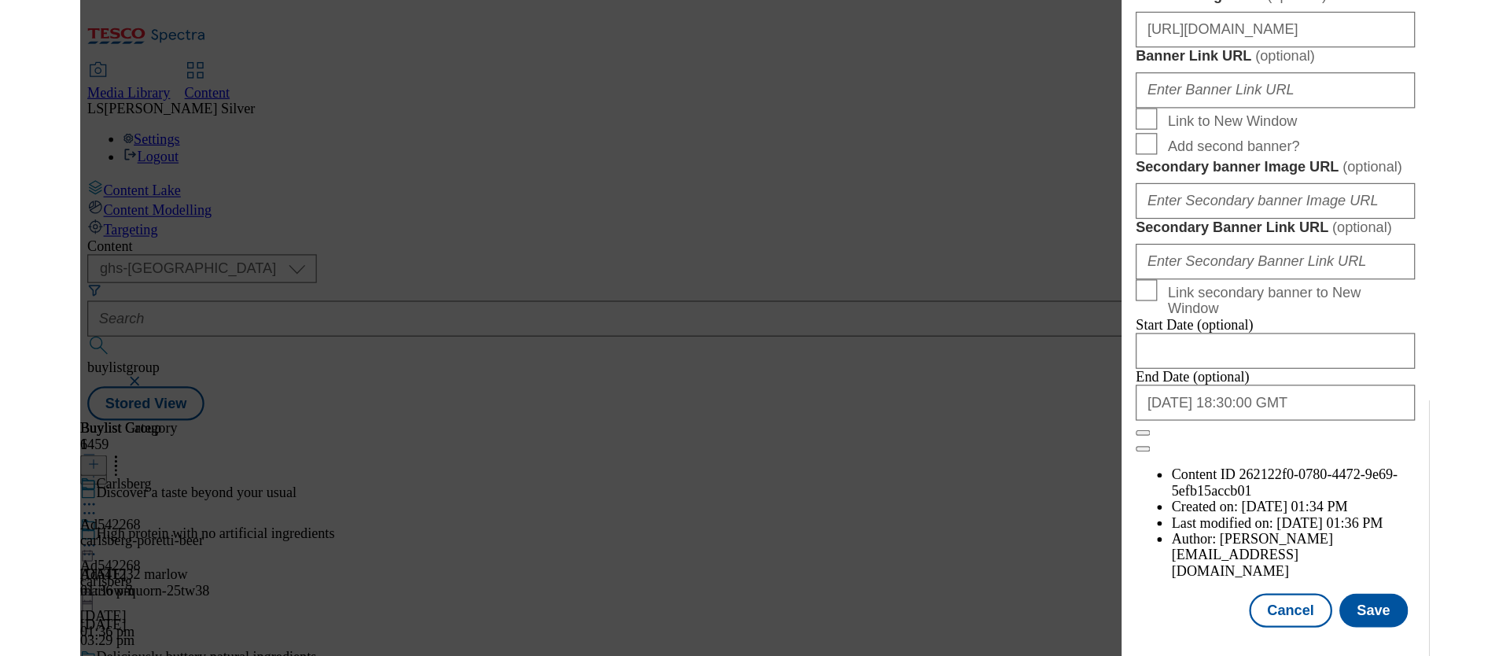
scroll to position [0, 0]
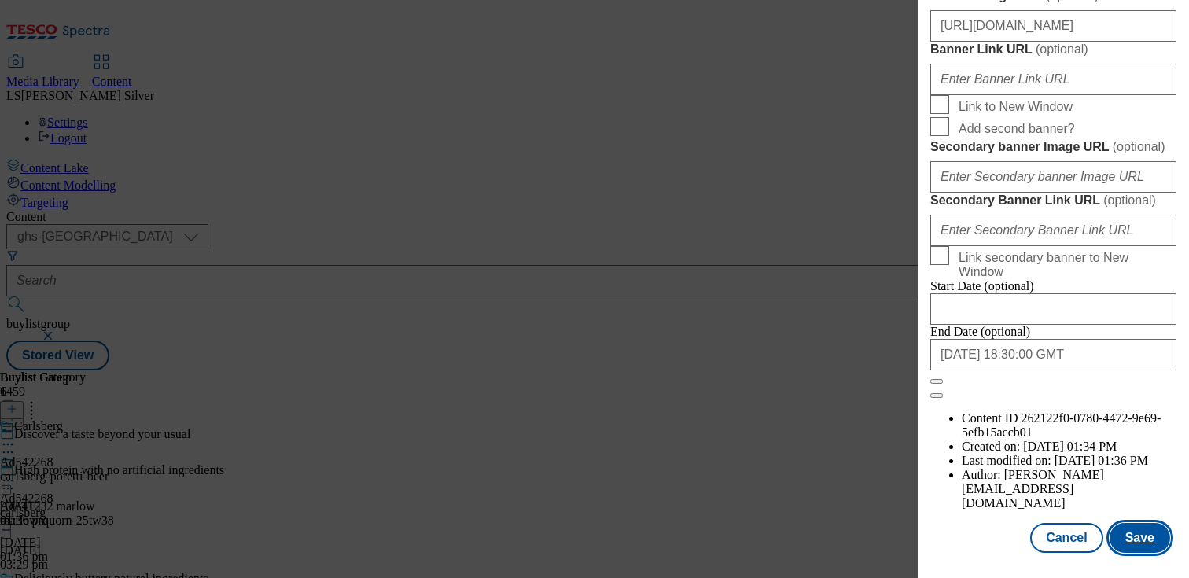
click at [1128, 535] on button "Save" at bounding box center [1139, 538] width 61 height 30
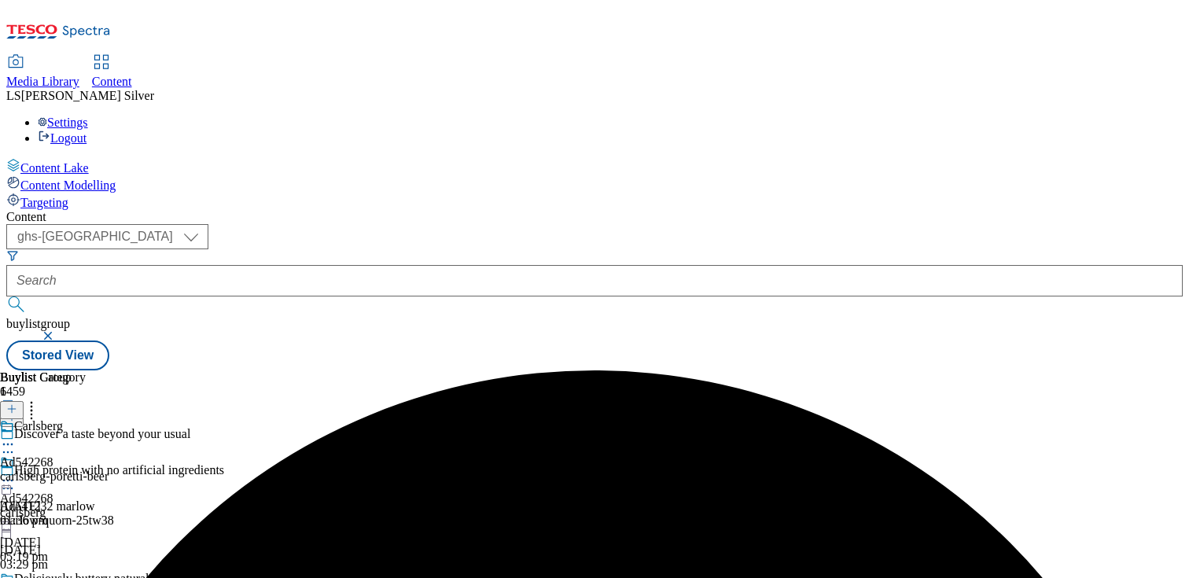
click at [16, 473] on icon at bounding box center [8, 481] width 16 height 16
click at [86, 577] on span "Preview" at bounding box center [67, 586] width 37 height 12
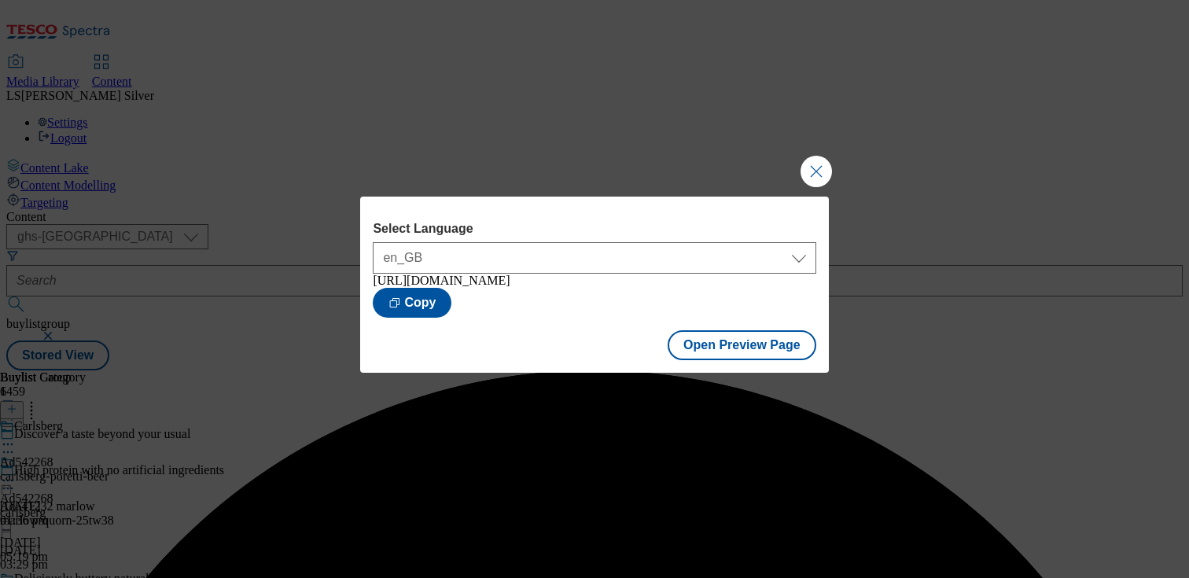
click at [837, 162] on div "Select Language en_GB en_GB [URL][DOMAIN_NAME] Copy Open Preview Page" at bounding box center [594, 289] width 1189 height 578
click at [822, 167] on button "Close Modal" at bounding box center [815, 171] width 31 height 31
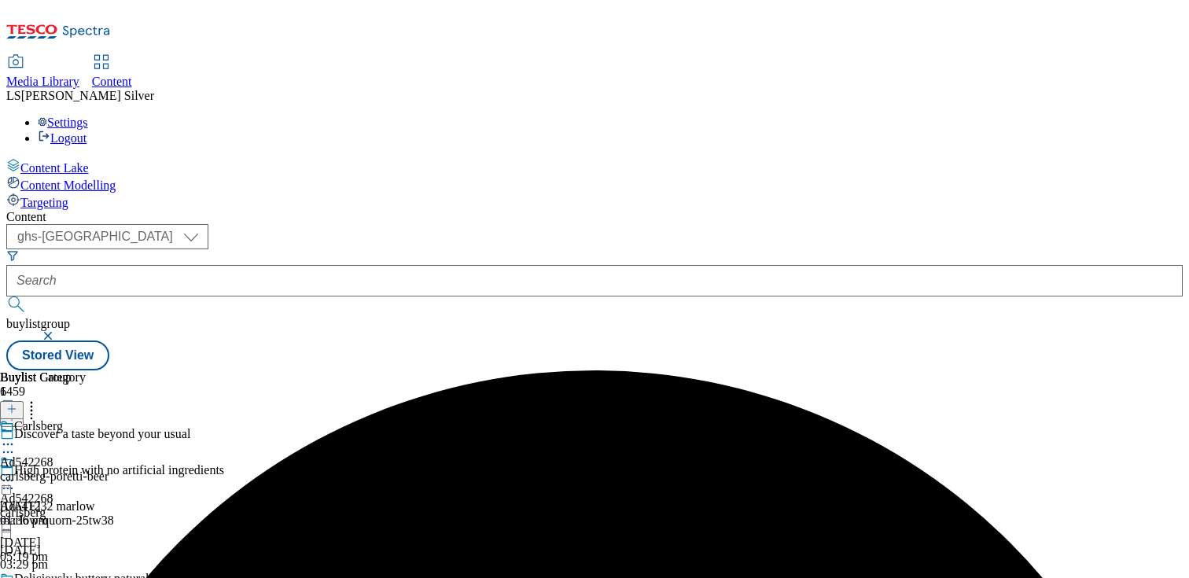
click at [16, 473] on icon at bounding box center [8, 481] width 16 height 16
